Goal: Task Accomplishment & Management: Use online tool/utility

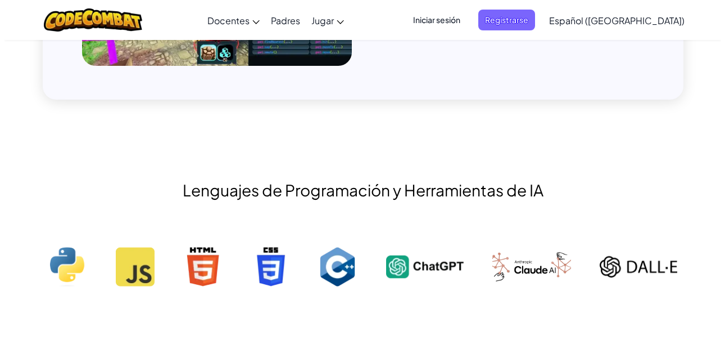
scroll to position [1050, 0]
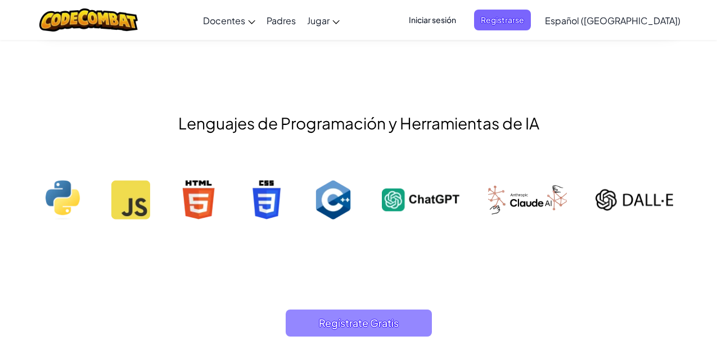
click at [348, 327] on span "Regístrate Gratis" at bounding box center [359, 322] width 146 height 27
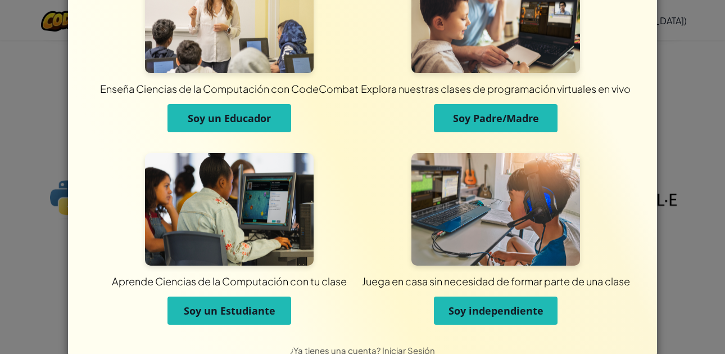
scroll to position [92, 0]
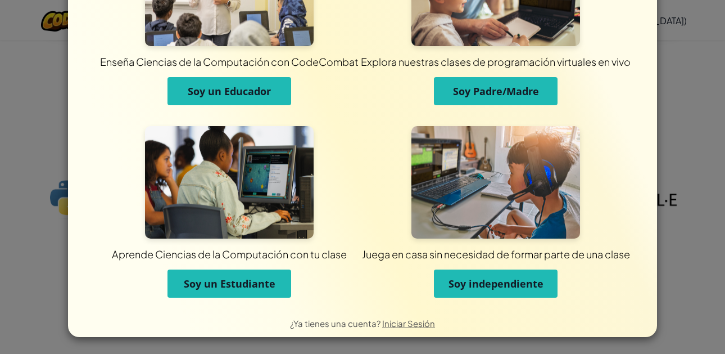
click at [247, 286] on span "Soy un Estudiante" at bounding box center [230, 283] width 92 height 13
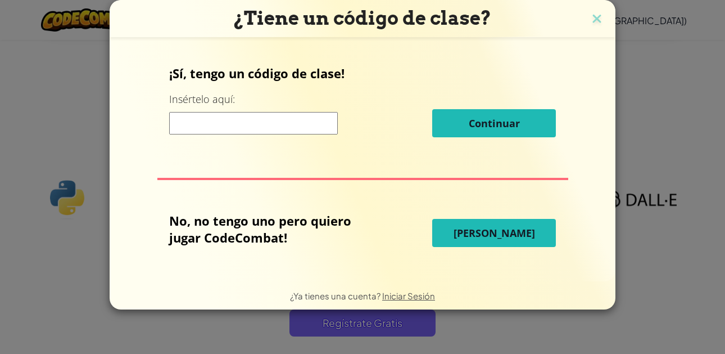
scroll to position [0, 0]
click at [287, 133] on input at bounding box center [253, 123] width 169 height 22
click at [458, 235] on button "[PERSON_NAME]" at bounding box center [494, 233] width 124 height 28
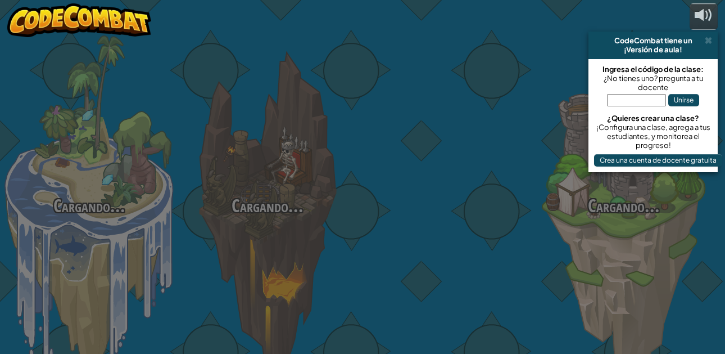
select select "es-419"
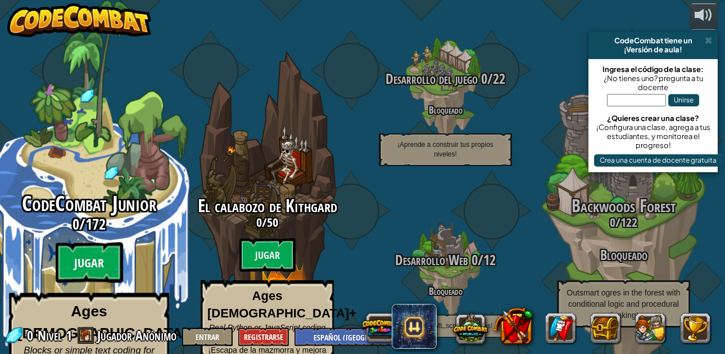
click at [107, 247] on btn "Jugar" at bounding box center [89, 262] width 67 height 40
select select "es-419"
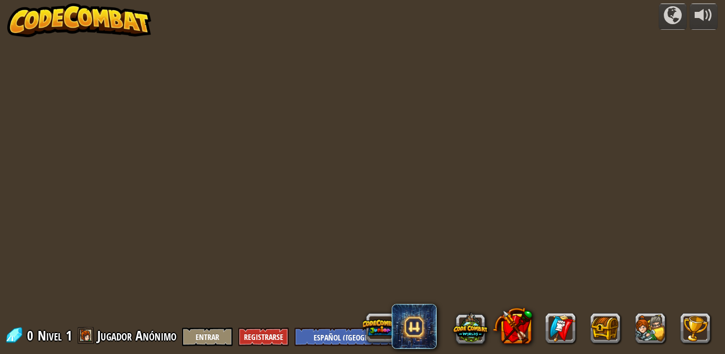
select select "es-419"
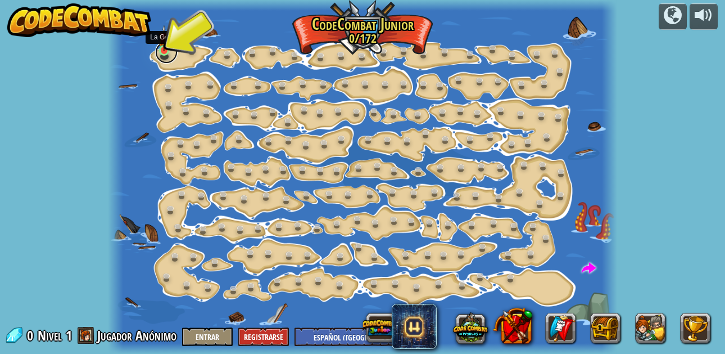
click at [168, 57] on link at bounding box center [166, 52] width 22 height 22
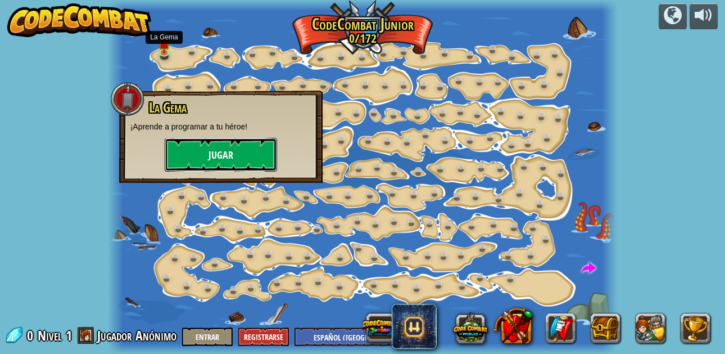
click at [211, 154] on button "Jugar" at bounding box center [221, 155] width 112 height 34
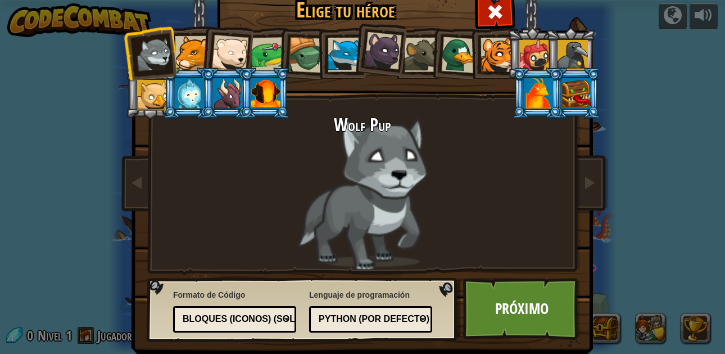
click at [469, 66] on li at bounding box center [494, 53] width 51 height 51
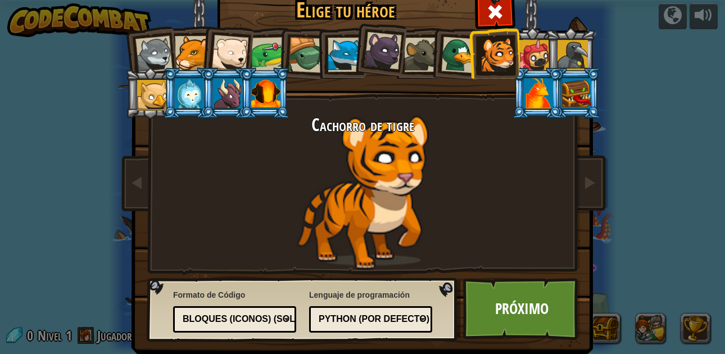
click at [161, 49] on div at bounding box center [154, 54] width 37 height 37
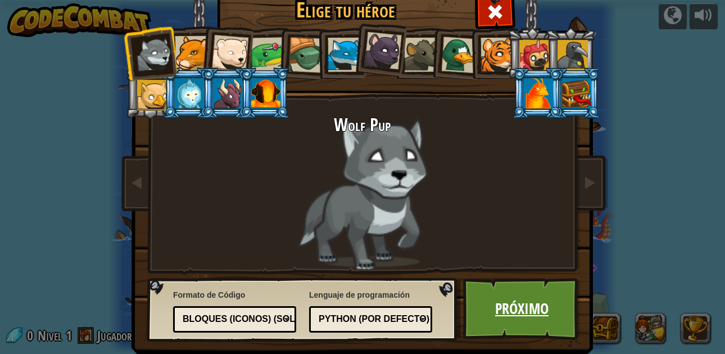
click at [494, 291] on link "Próximo" at bounding box center [522, 309] width 118 height 62
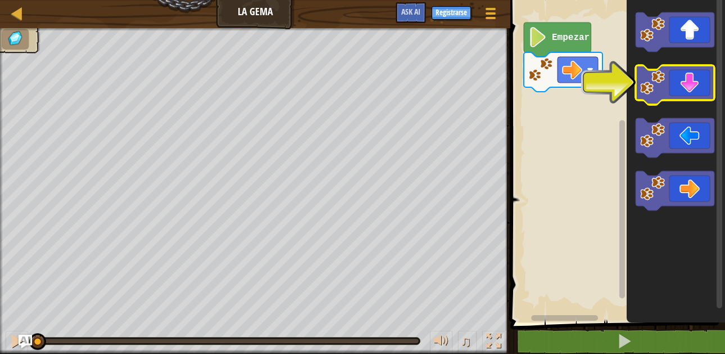
click at [687, 93] on icon "Espacio de trabajo de Blockly" at bounding box center [675, 84] width 79 height 39
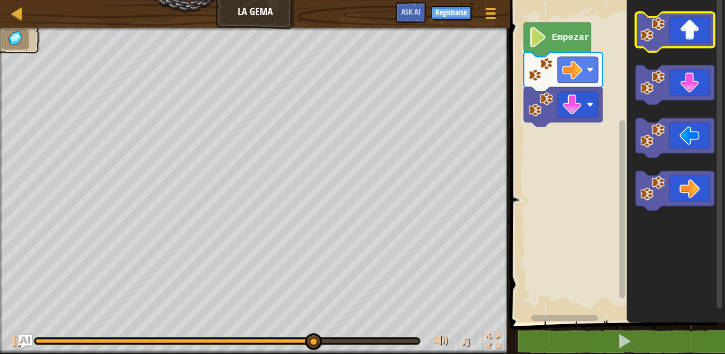
click at [689, 47] on icon "Espacio de trabajo de Blockly" at bounding box center [675, 31] width 79 height 39
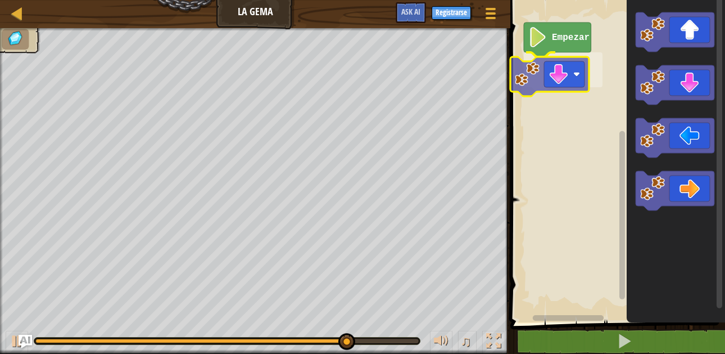
click at [548, 74] on div "Empezar" at bounding box center [616, 158] width 218 height 328
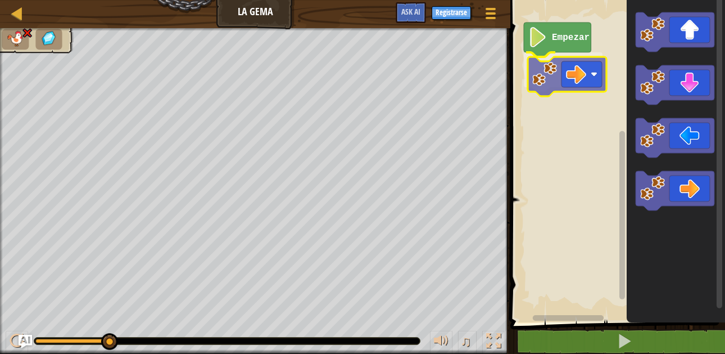
click at [567, 60] on div "Empezar" at bounding box center [616, 158] width 218 height 328
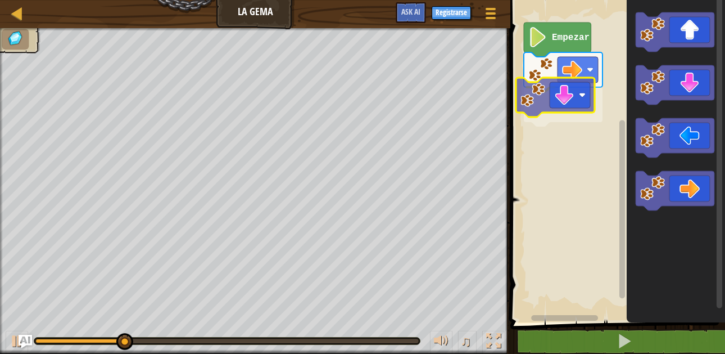
click at [571, 101] on div "Empezar" at bounding box center [616, 158] width 218 height 328
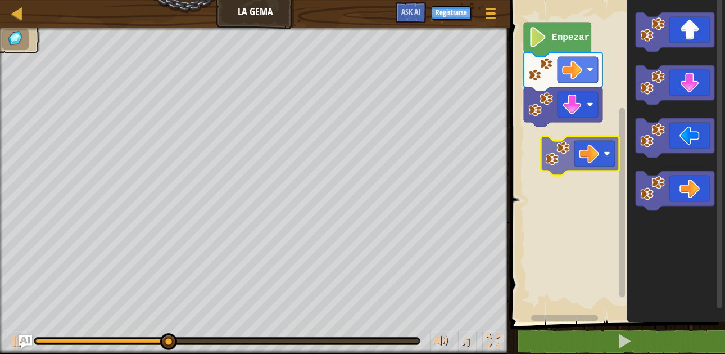
click at [593, 136] on div "Empezar" at bounding box center [616, 158] width 218 height 328
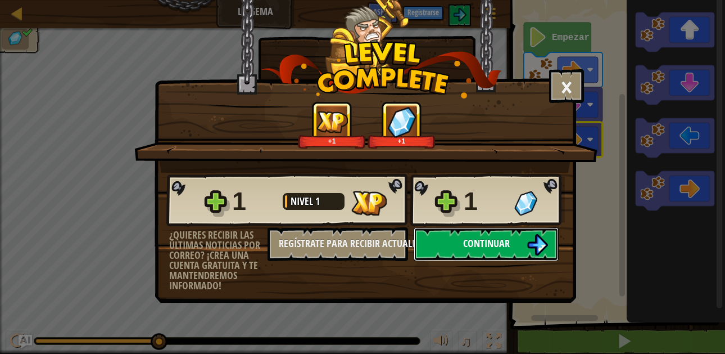
click at [498, 242] on span "Continuar" at bounding box center [486, 243] width 47 height 14
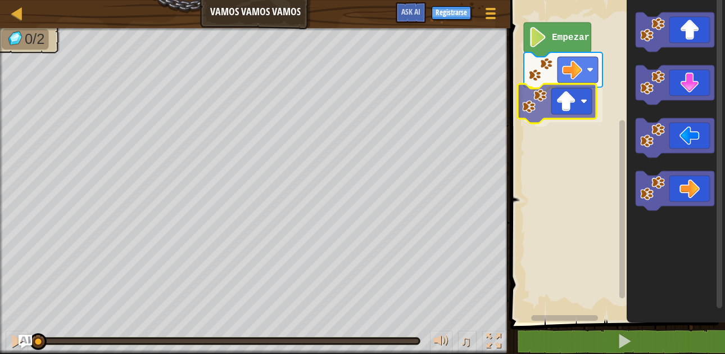
click at [582, 114] on div "Empezar" at bounding box center [616, 158] width 218 height 328
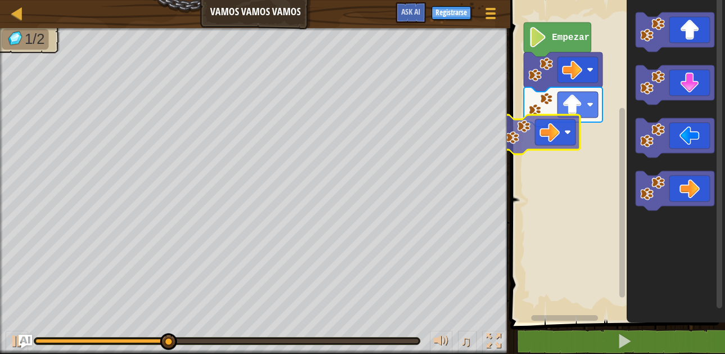
click at [559, 138] on div "Empezar" at bounding box center [616, 158] width 218 height 328
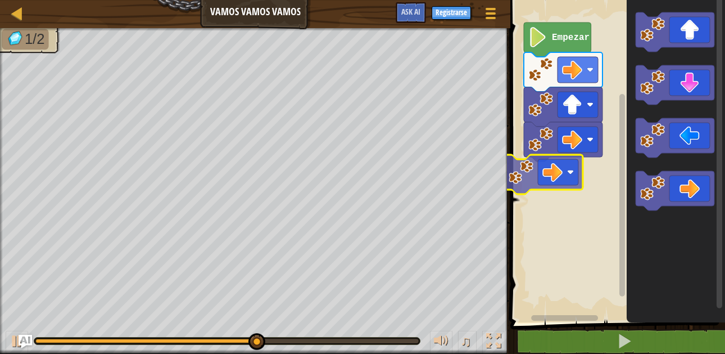
click at [558, 176] on div "Empezar" at bounding box center [616, 158] width 218 height 328
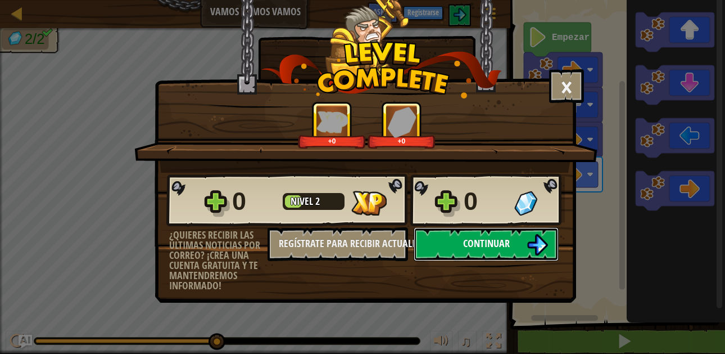
click at [502, 245] on span "Continuar" at bounding box center [486, 243] width 47 height 14
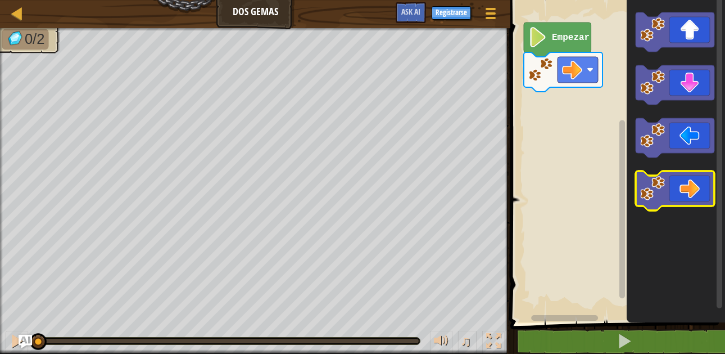
click at [553, 96] on div "Empezar" at bounding box center [616, 158] width 218 height 328
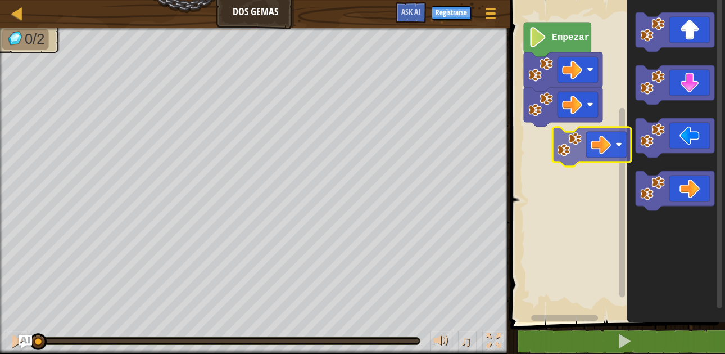
click at [570, 123] on div "Empezar" at bounding box center [616, 158] width 218 height 328
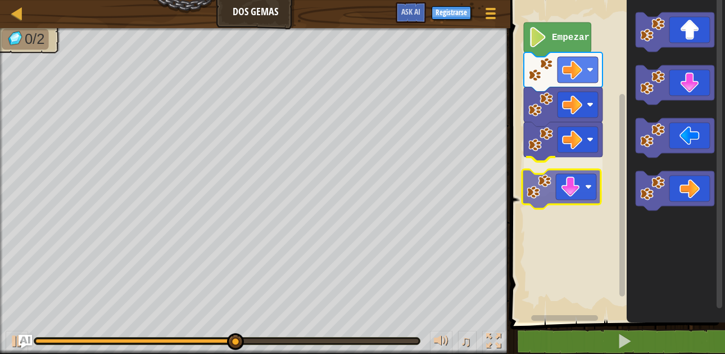
click at [575, 199] on div "Empezar" at bounding box center [616, 158] width 218 height 328
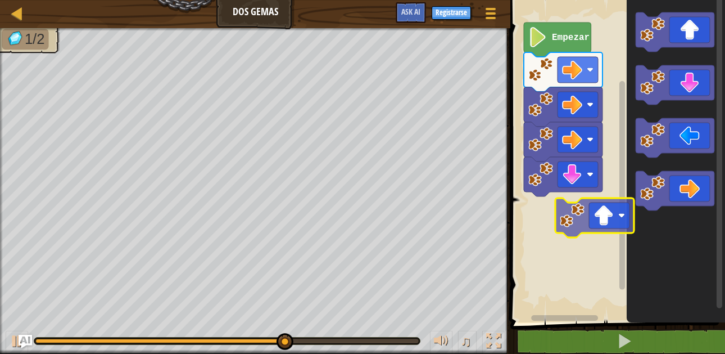
click at [587, 224] on div "Empezar" at bounding box center [616, 158] width 218 height 328
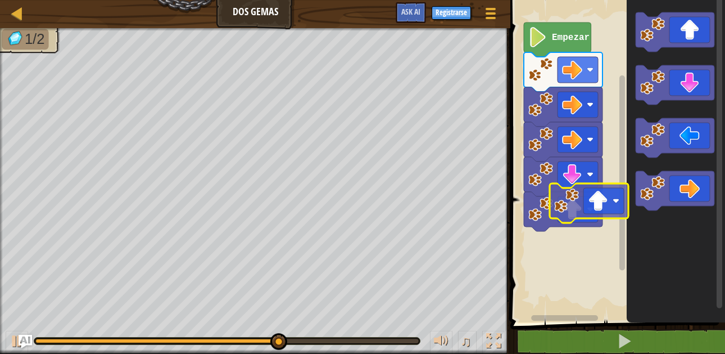
click at [557, 257] on div "Empezar" at bounding box center [616, 158] width 218 height 328
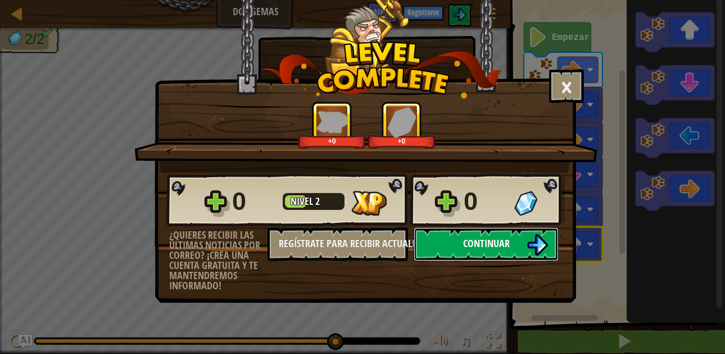
click at [469, 235] on button "Continuar" at bounding box center [486, 244] width 145 height 34
